Goal: Information Seeking & Learning: Learn about a topic

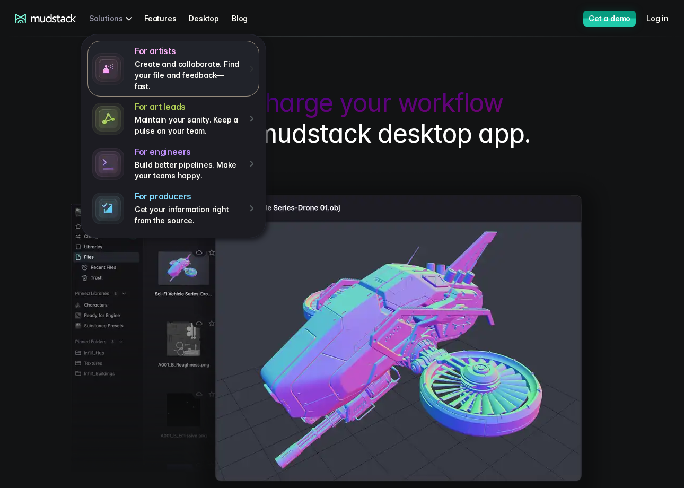
click at [154, 48] on h4 "For artists" at bounding box center [188, 51] width 107 height 11
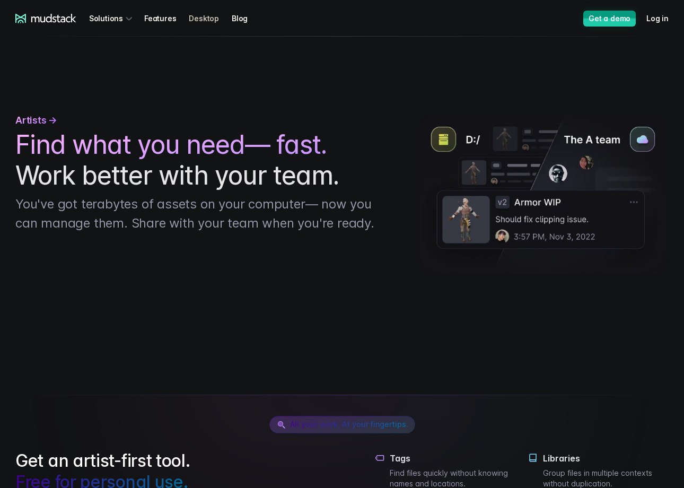
click at [199, 21] on link "Desktop" at bounding box center [210, 18] width 43 height 20
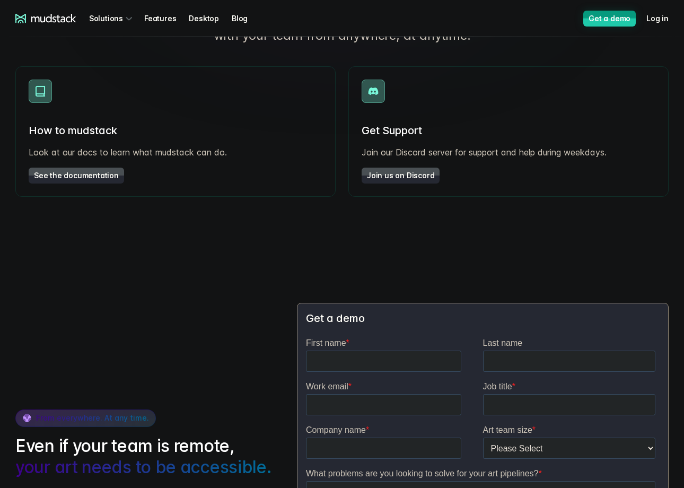
scroll to position [1784, 0]
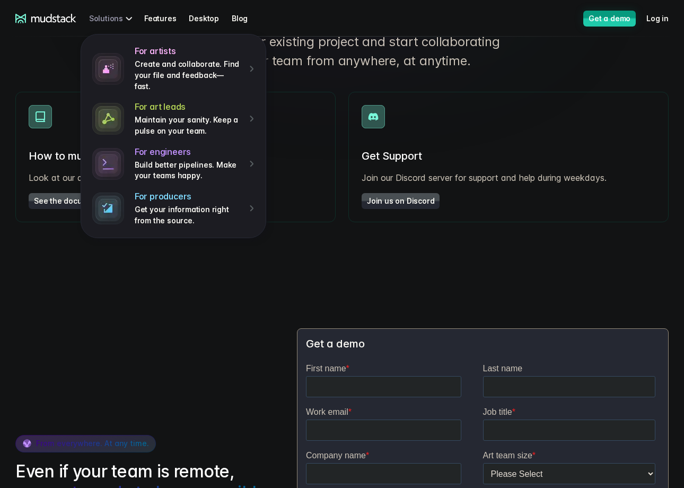
click at [126, 23] on div "For artists Create and collaborate. Find your file and feedback— fast. For art …" at bounding box center [112, 18] width 47 height 20
click at [163, 20] on link "Features" at bounding box center [166, 18] width 45 height 20
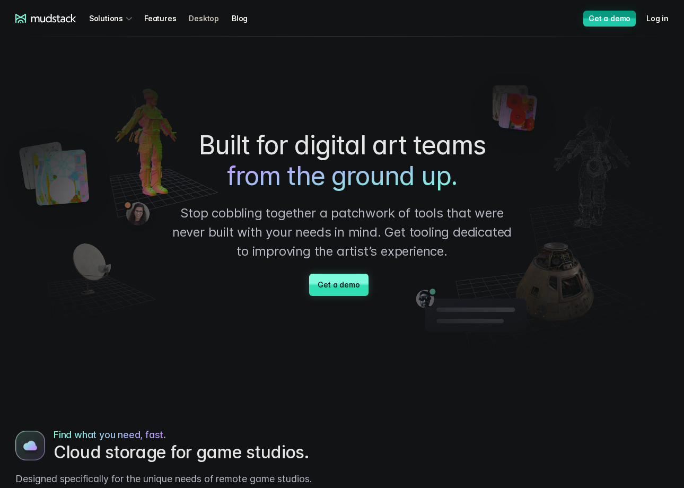
click at [225, 16] on link "Desktop" at bounding box center [210, 18] width 43 height 20
